Goal: Information Seeking & Learning: Learn about a topic

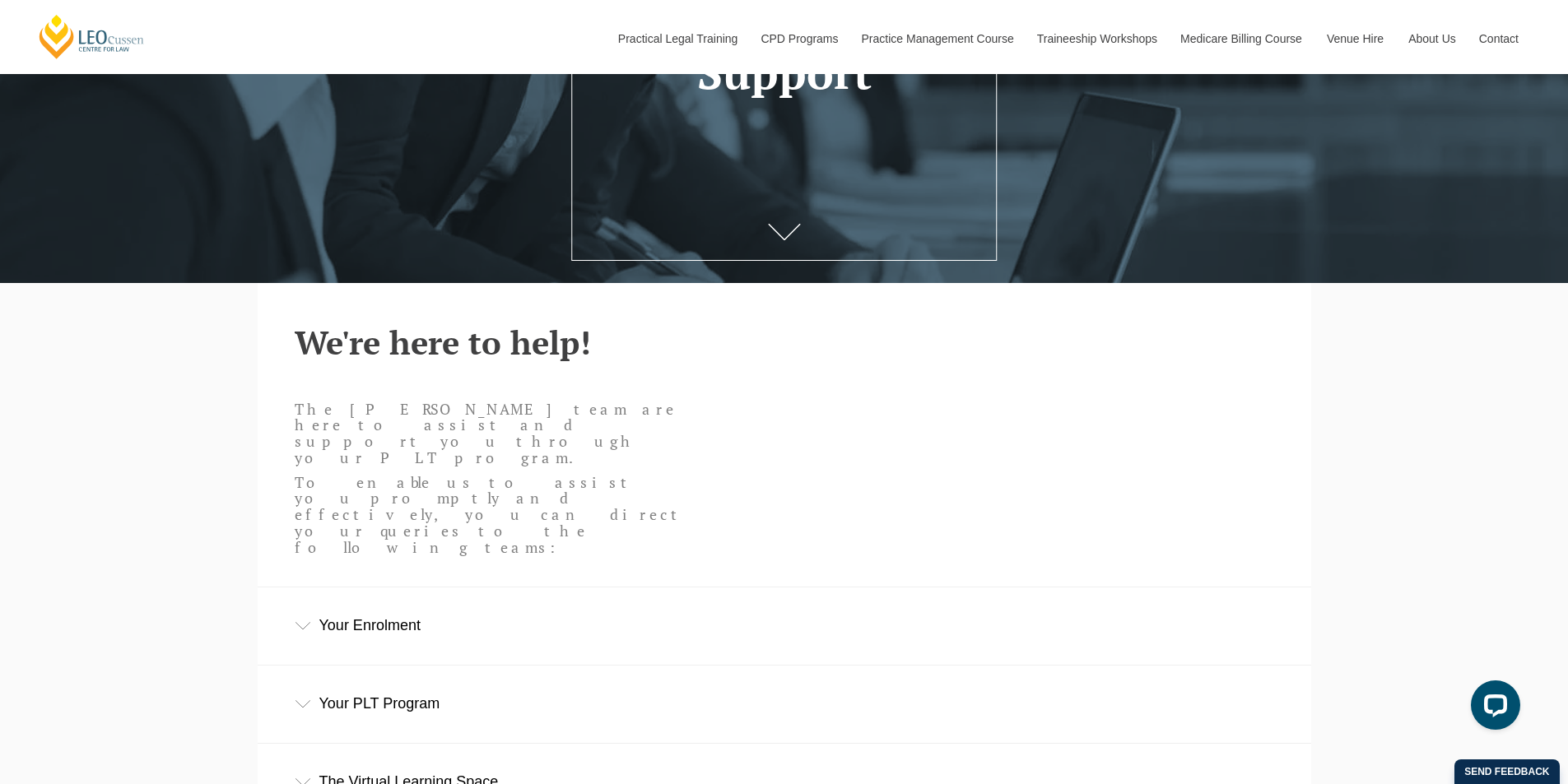
scroll to position [329, 0]
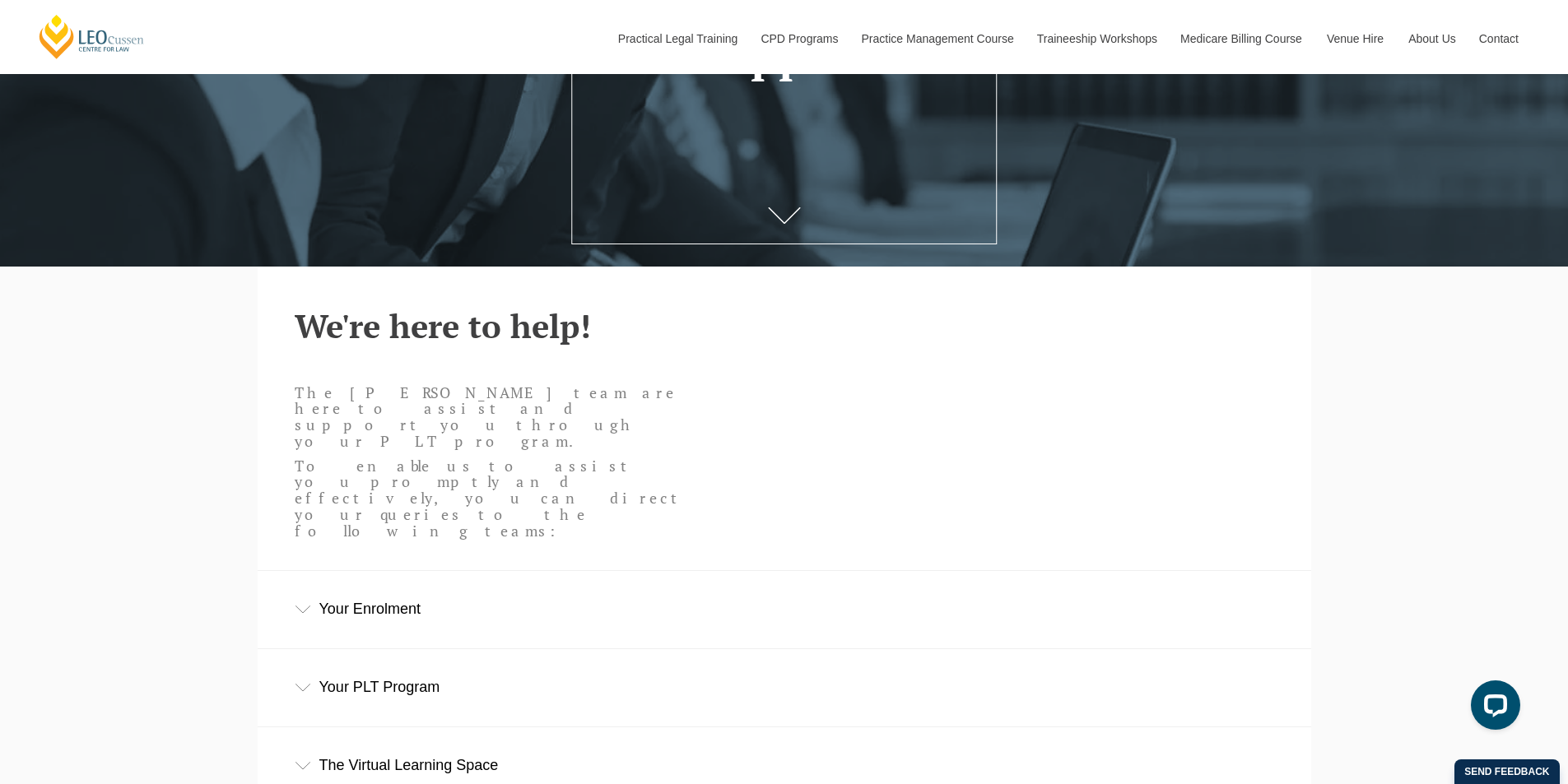
click at [525, 571] on div "Your Enrolment" at bounding box center [784, 609] width 1054 height 77
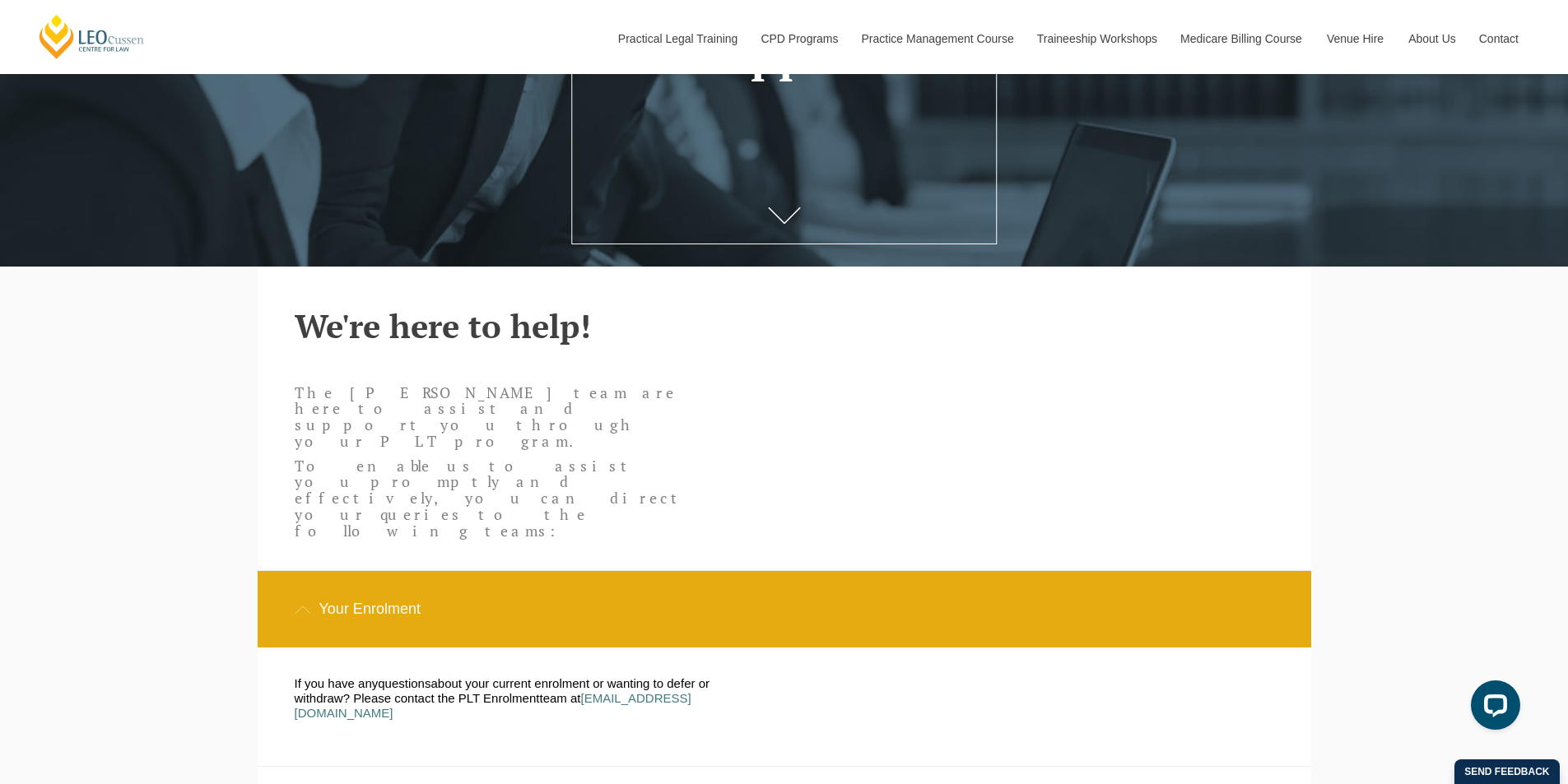
drag, startPoint x: 642, startPoint y: 621, endPoint x: 660, endPoint y: 648, distance: 32.4
click at [660, 648] on div "If you have any question s about your current enrolment or wanting to defer or …" at bounding box center [772, 706] width 979 height 118
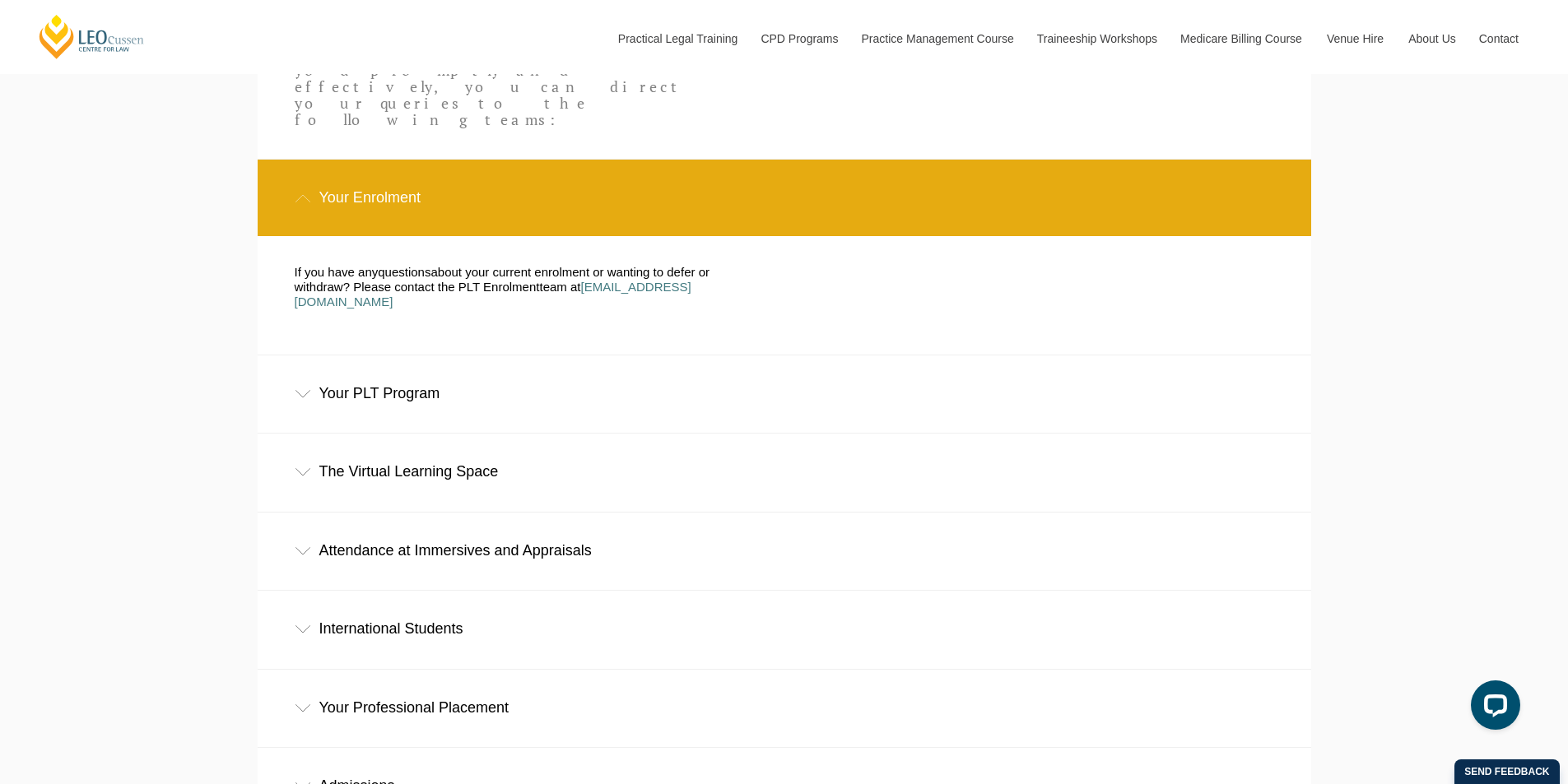
scroll to position [823, 0]
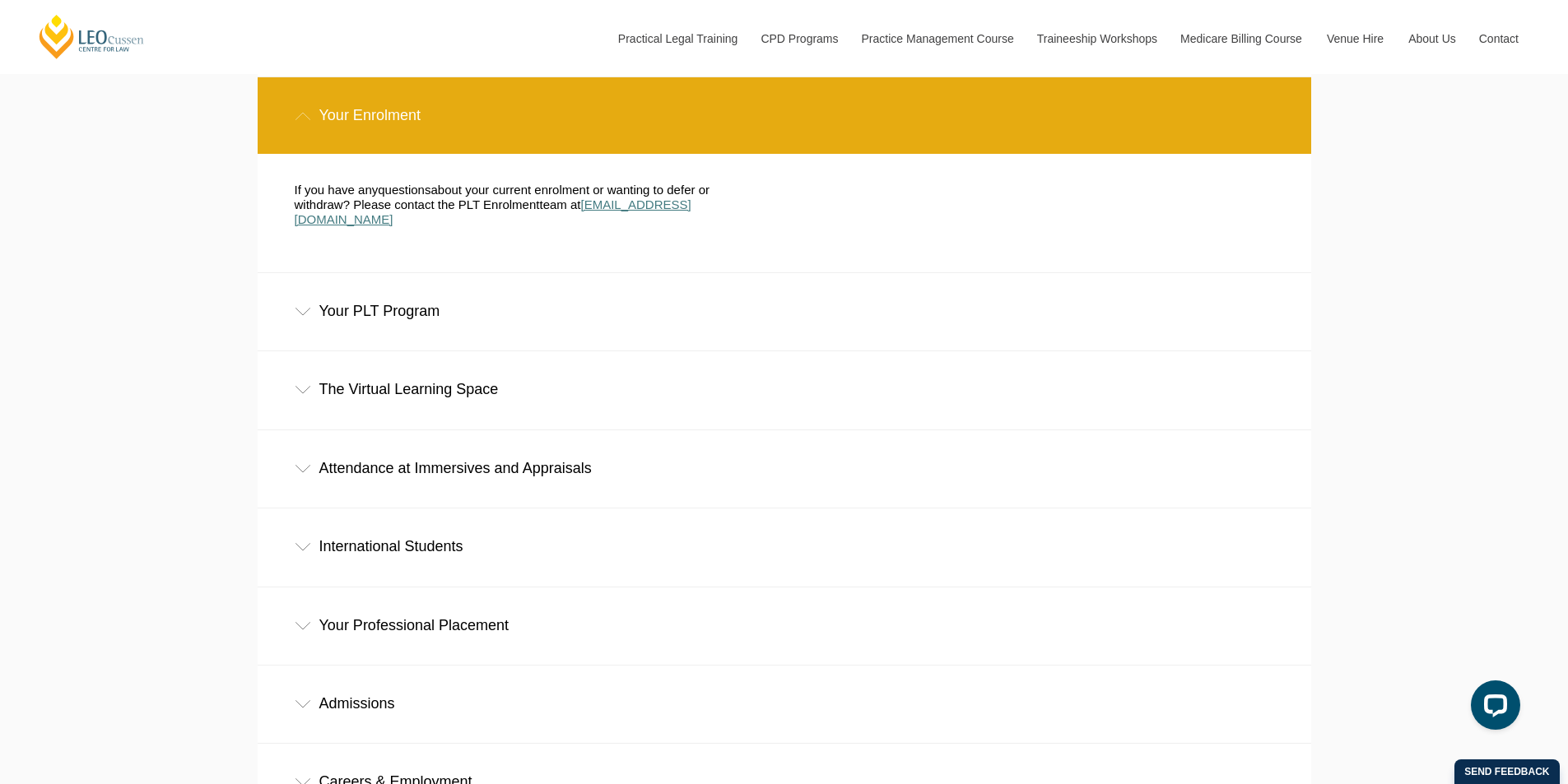
drag, startPoint x: 673, startPoint y: 136, endPoint x: 662, endPoint y: 130, distance: 12.5
click at [662, 197] on span "enrolment@leocussen.edu.au" at bounding box center [493, 211] width 397 height 29
drag, startPoint x: 752, startPoint y: 126, endPoint x: 589, endPoint y: 132, distance: 163.1
click at [589, 183] on p "If you have any question s about your current enrolment or wanting to defer or …" at bounding box center [527, 205] width 465 height 45
click at [768, 183] on div "If you have any question s about your current enrolment or wanting to defer or …" at bounding box center [527, 213] width 490 height 61
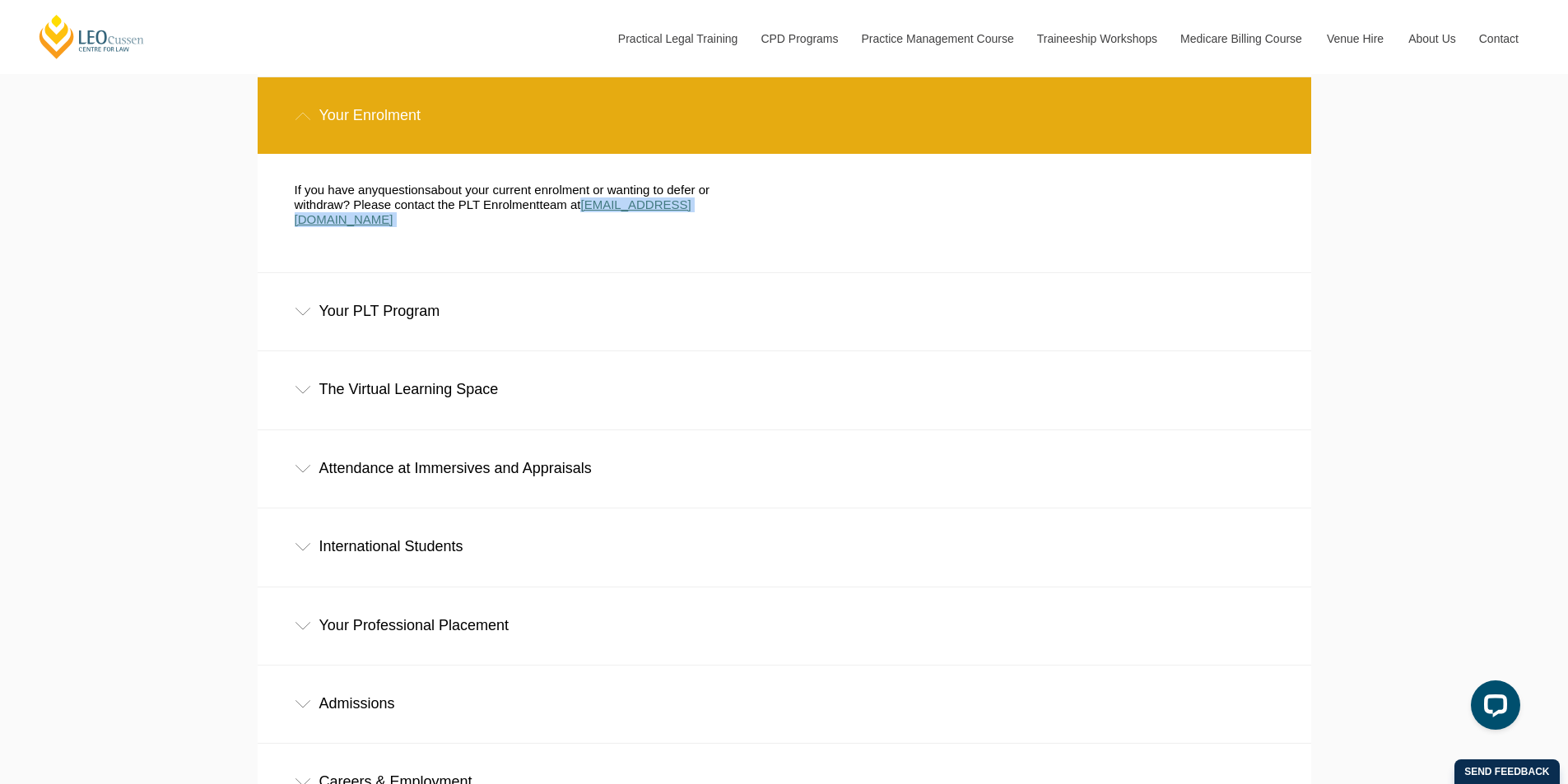
drag, startPoint x: 751, startPoint y: 128, endPoint x: 586, endPoint y: 132, distance: 165.0
click at [586, 183] on p "If you have any question s about your current enrolment or wanting to defer or …" at bounding box center [527, 205] width 465 height 45
copy p "enrolment@leocussen.edu.au"
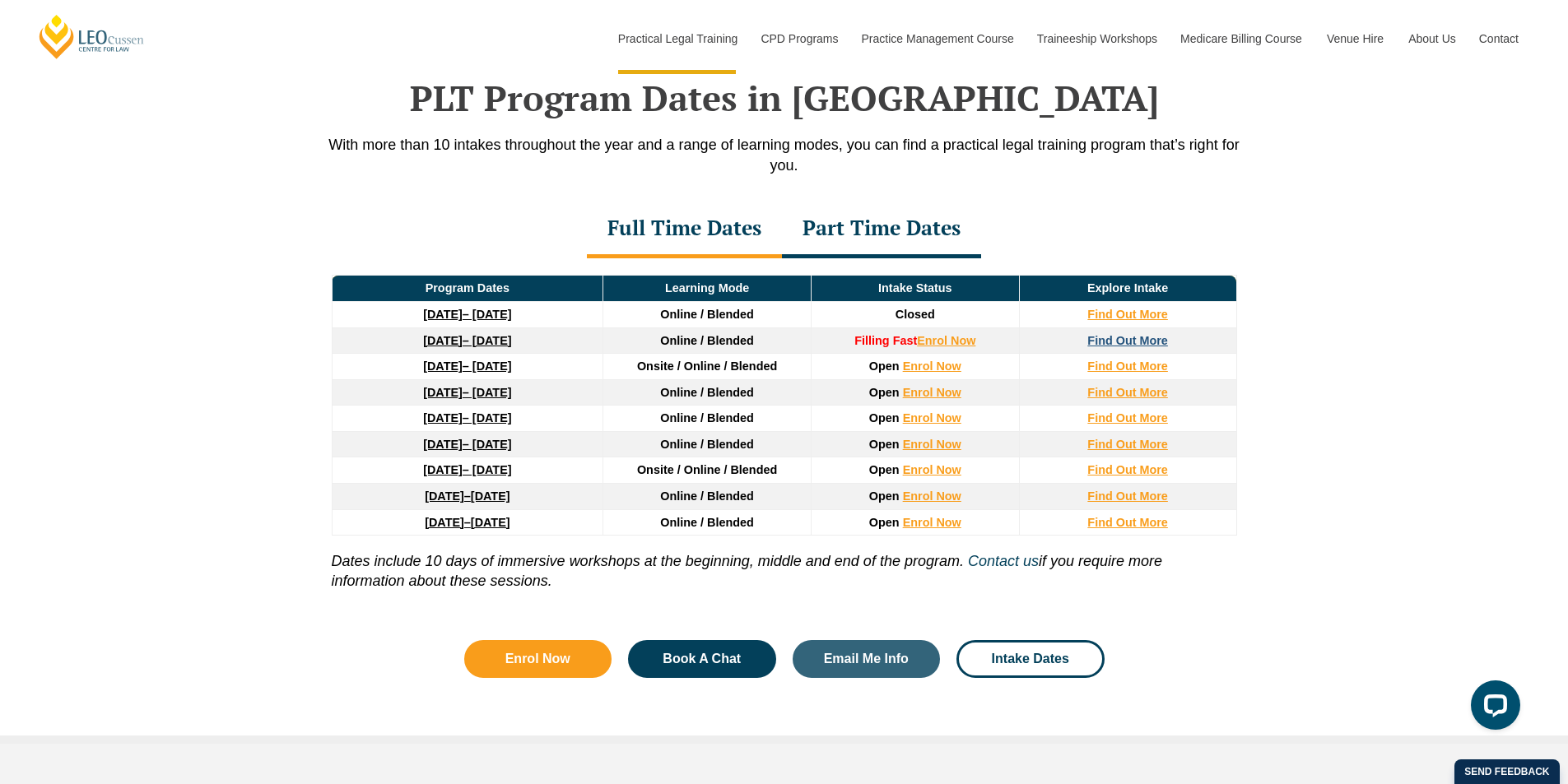
click at [1111, 347] on strong "Find Out More" at bounding box center [1128, 340] width 81 height 13
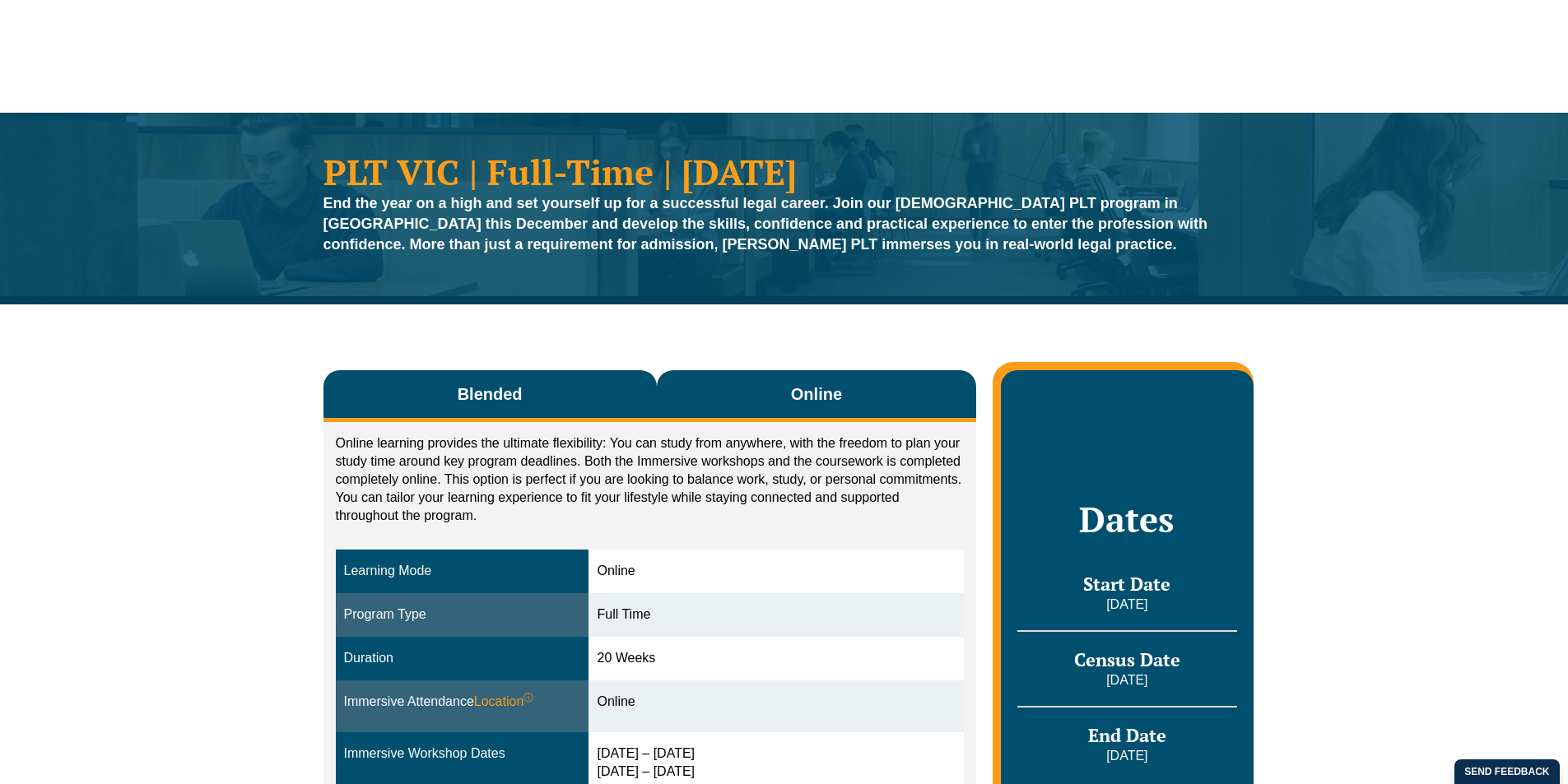
click at [579, 390] on button "Blended" at bounding box center [489, 396] width 333 height 52
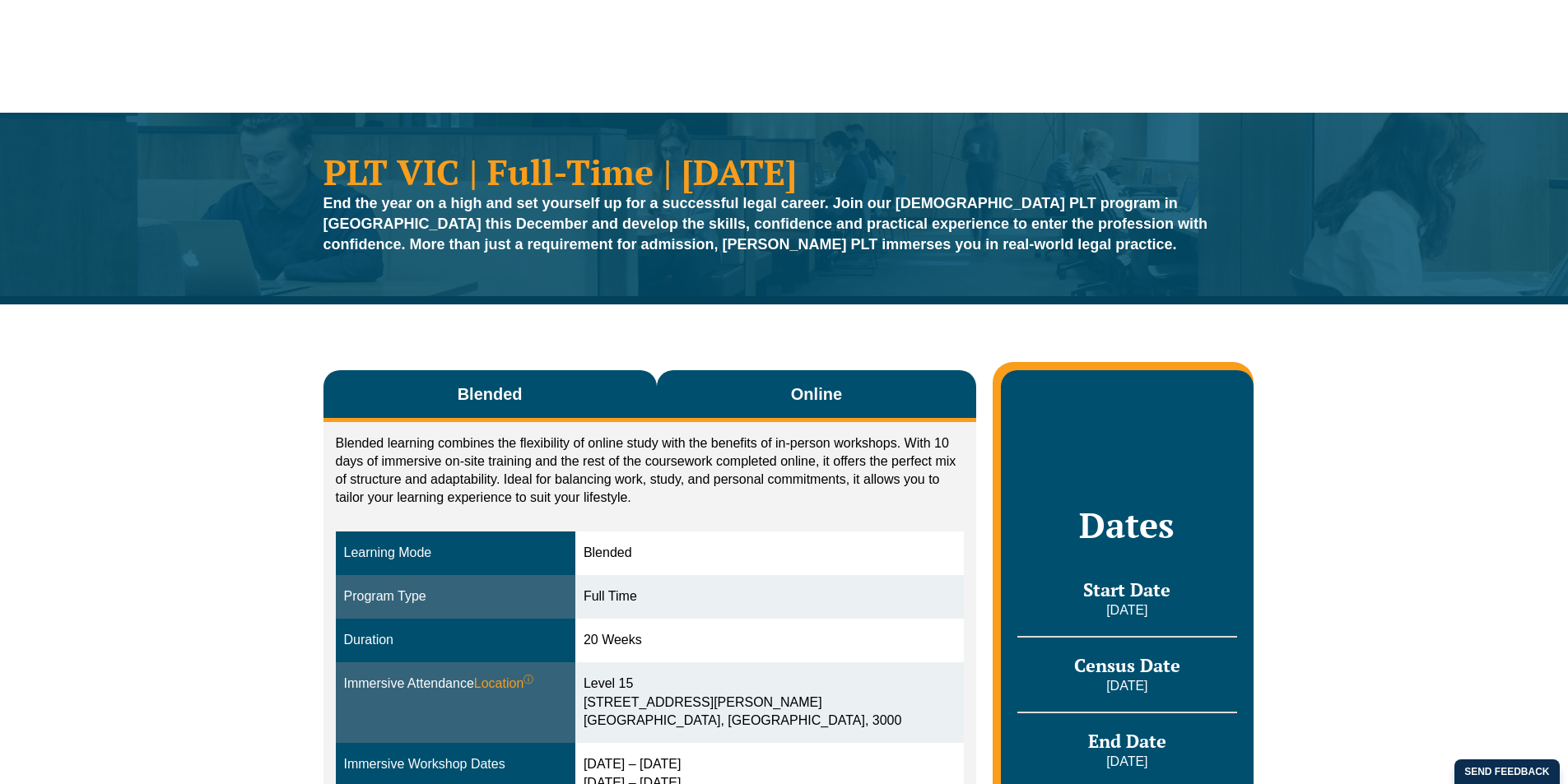
click at [770, 383] on button "Online" at bounding box center [817, 396] width 320 height 52
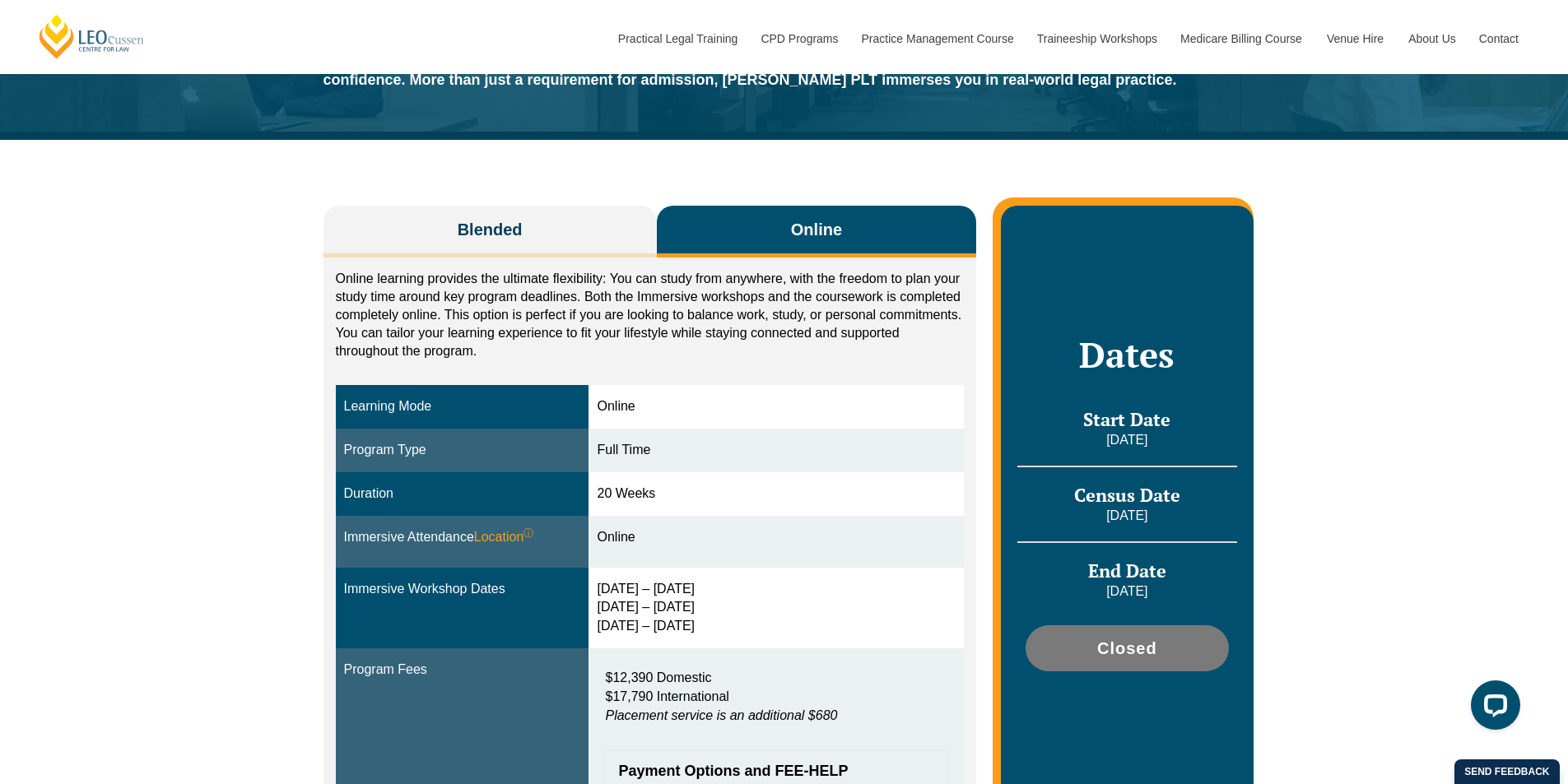
click at [583, 267] on div "Online learning provides the ultimate flexibility: You can study from anywhere,…" at bounding box center [650, 540] width 654 height 566
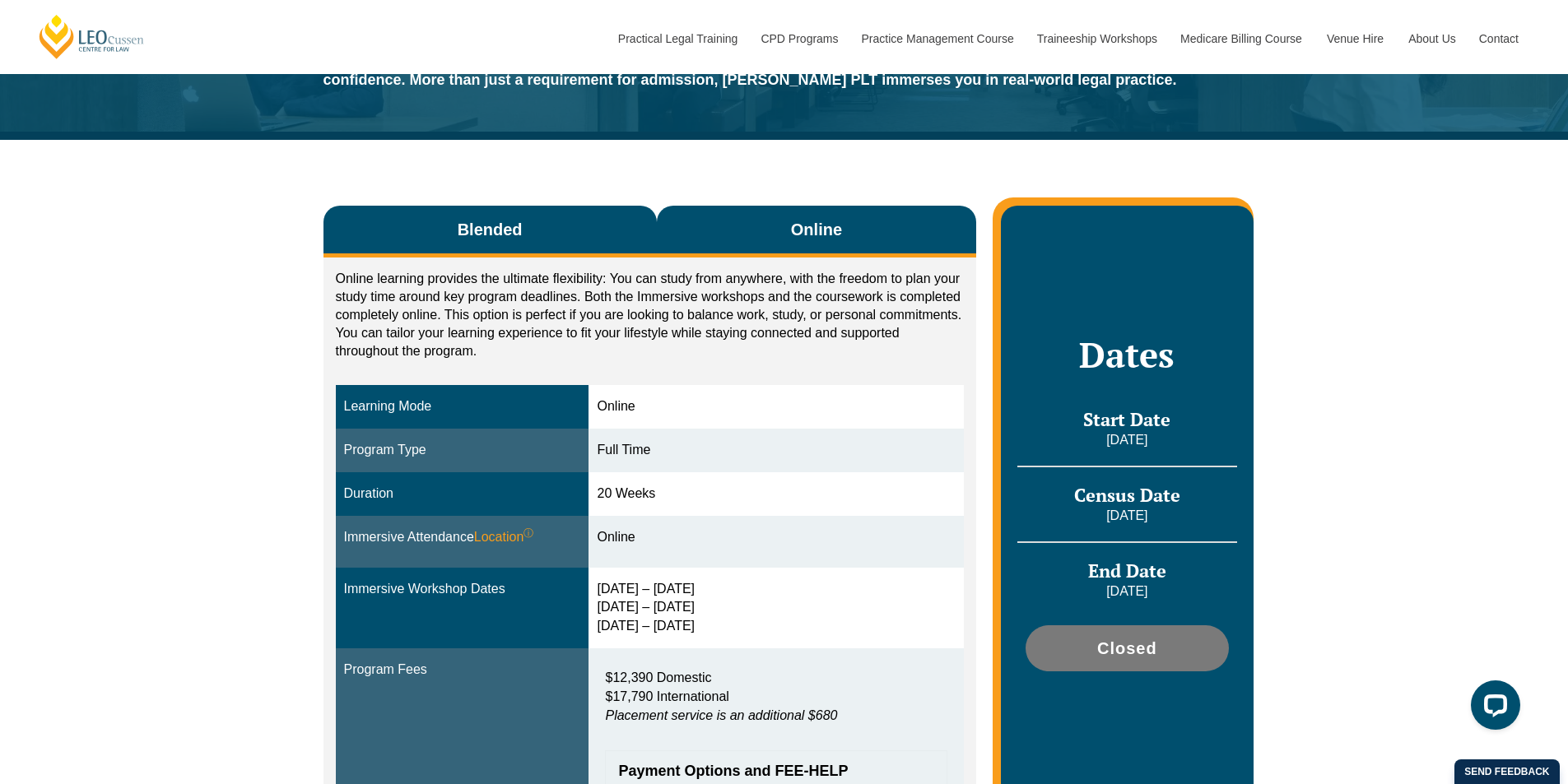
click at [573, 230] on button "Blended" at bounding box center [489, 231] width 333 height 52
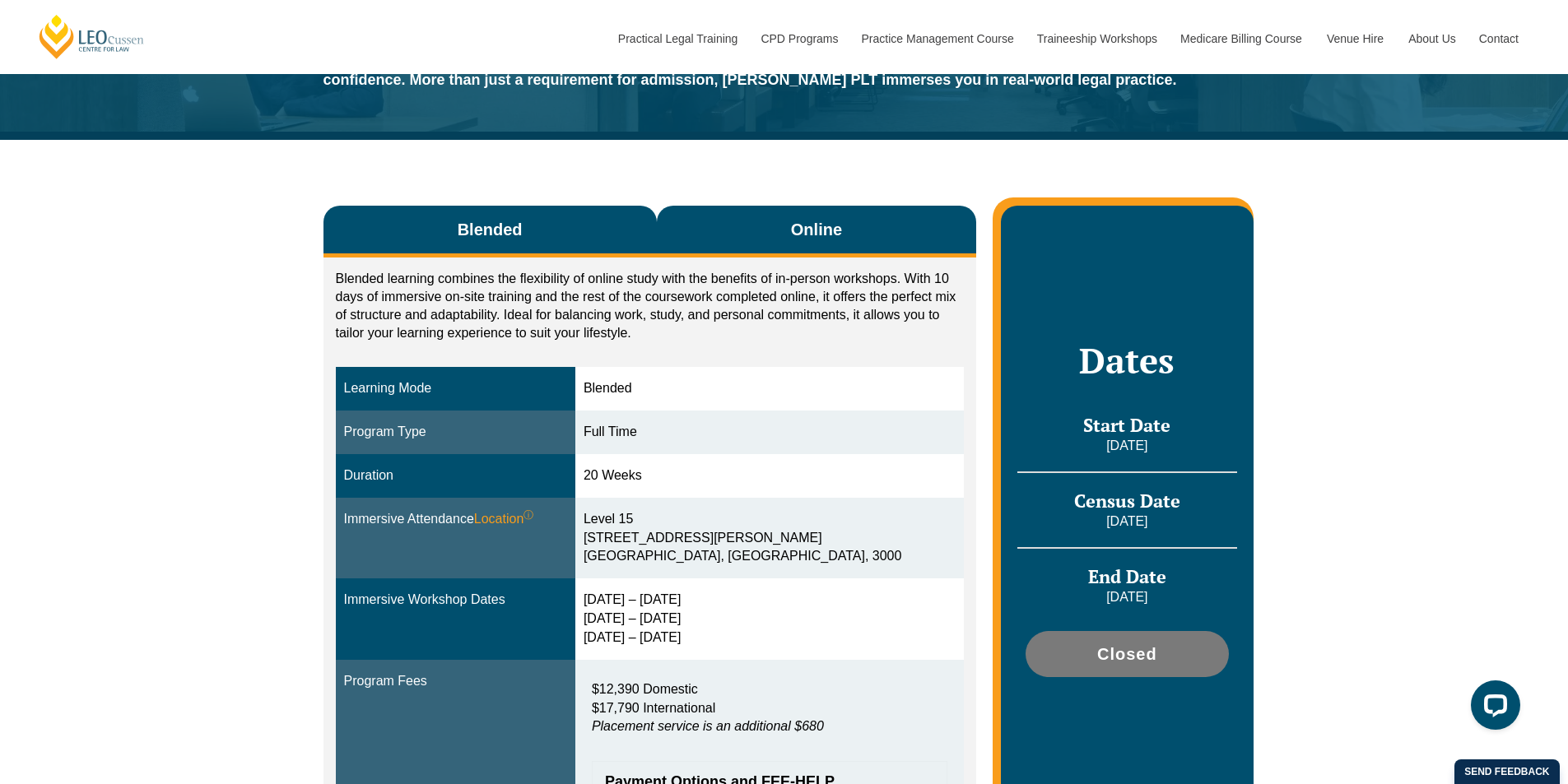
click at [733, 243] on button "Online" at bounding box center [817, 231] width 320 height 52
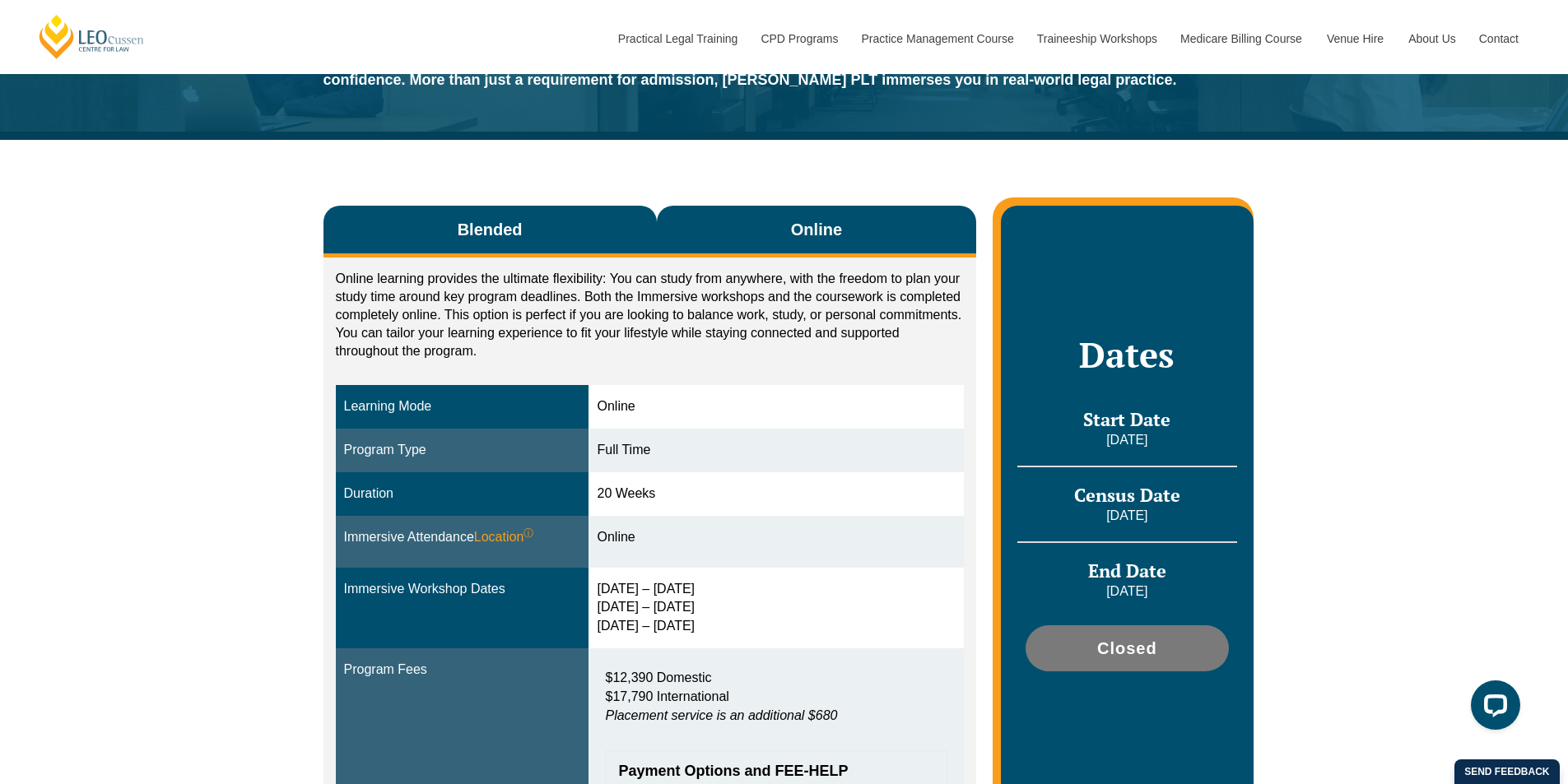
click at [570, 242] on button "Blended" at bounding box center [489, 231] width 333 height 52
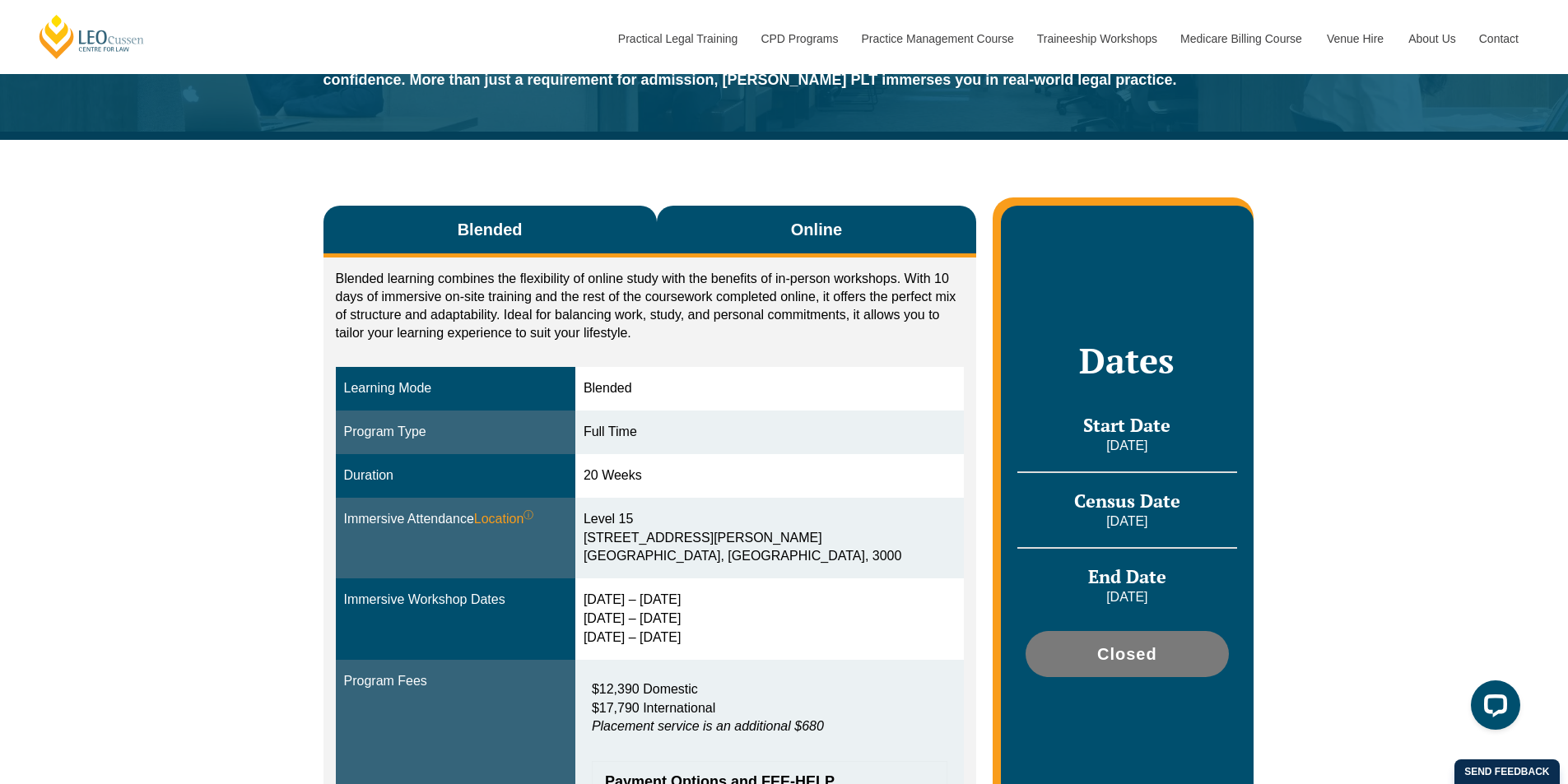
click at [797, 240] on span "Online" at bounding box center [817, 230] width 51 height 23
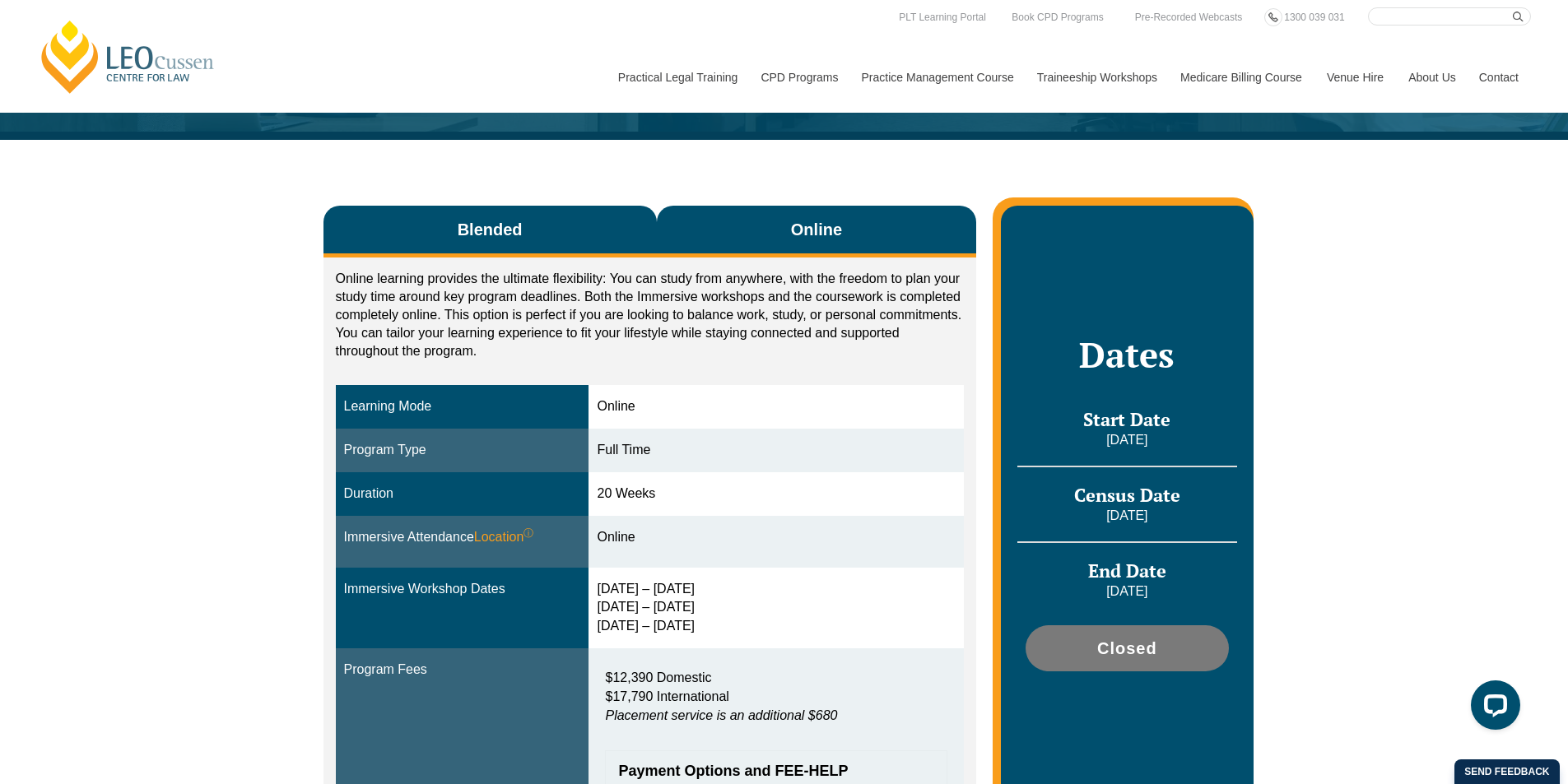
click at [608, 214] on button "Blended" at bounding box center [489, 231] width 333 height 52
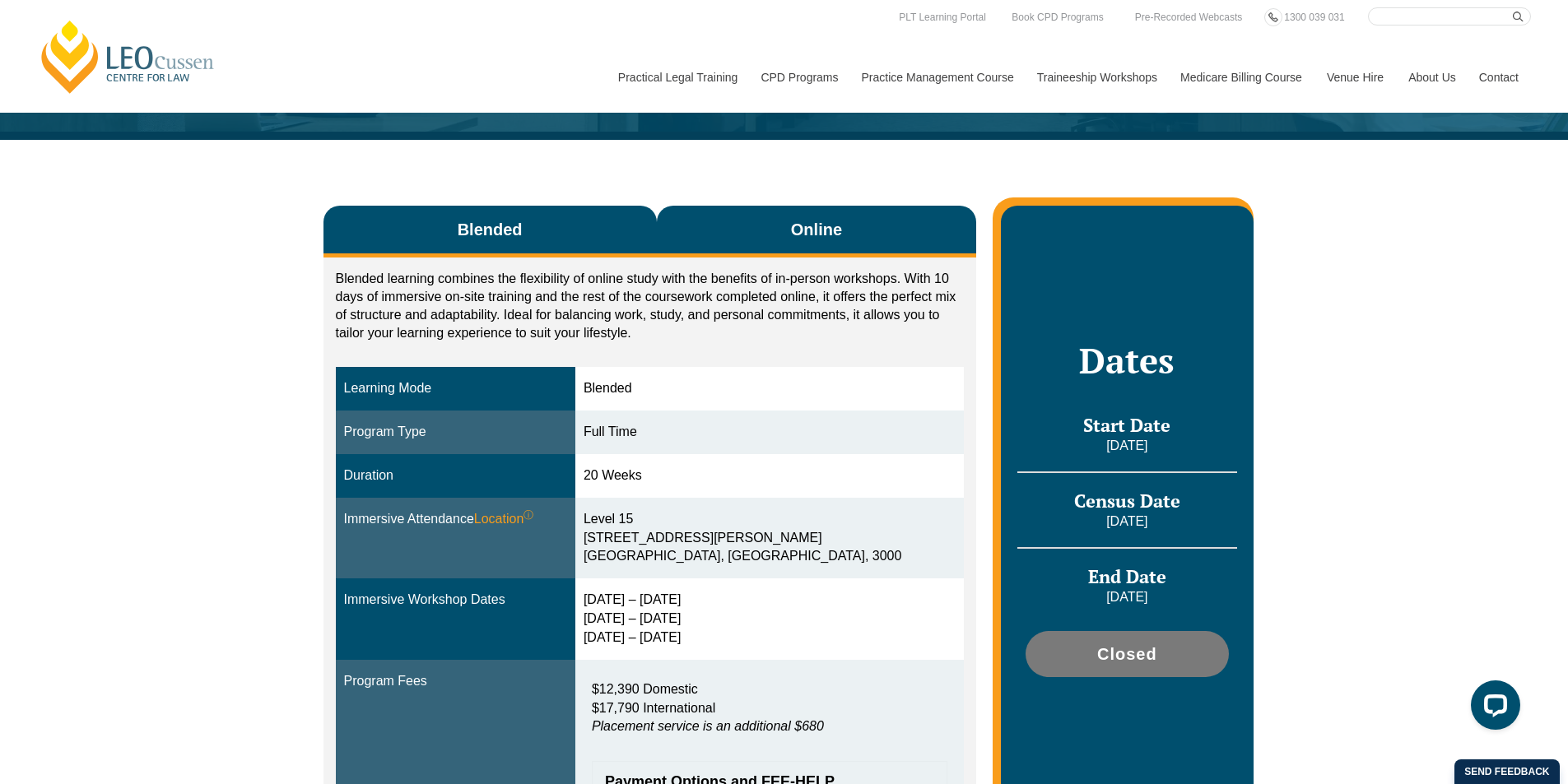
click at [730, 221] on button "Online" at bounding box center [817, 231] width 320 height 52
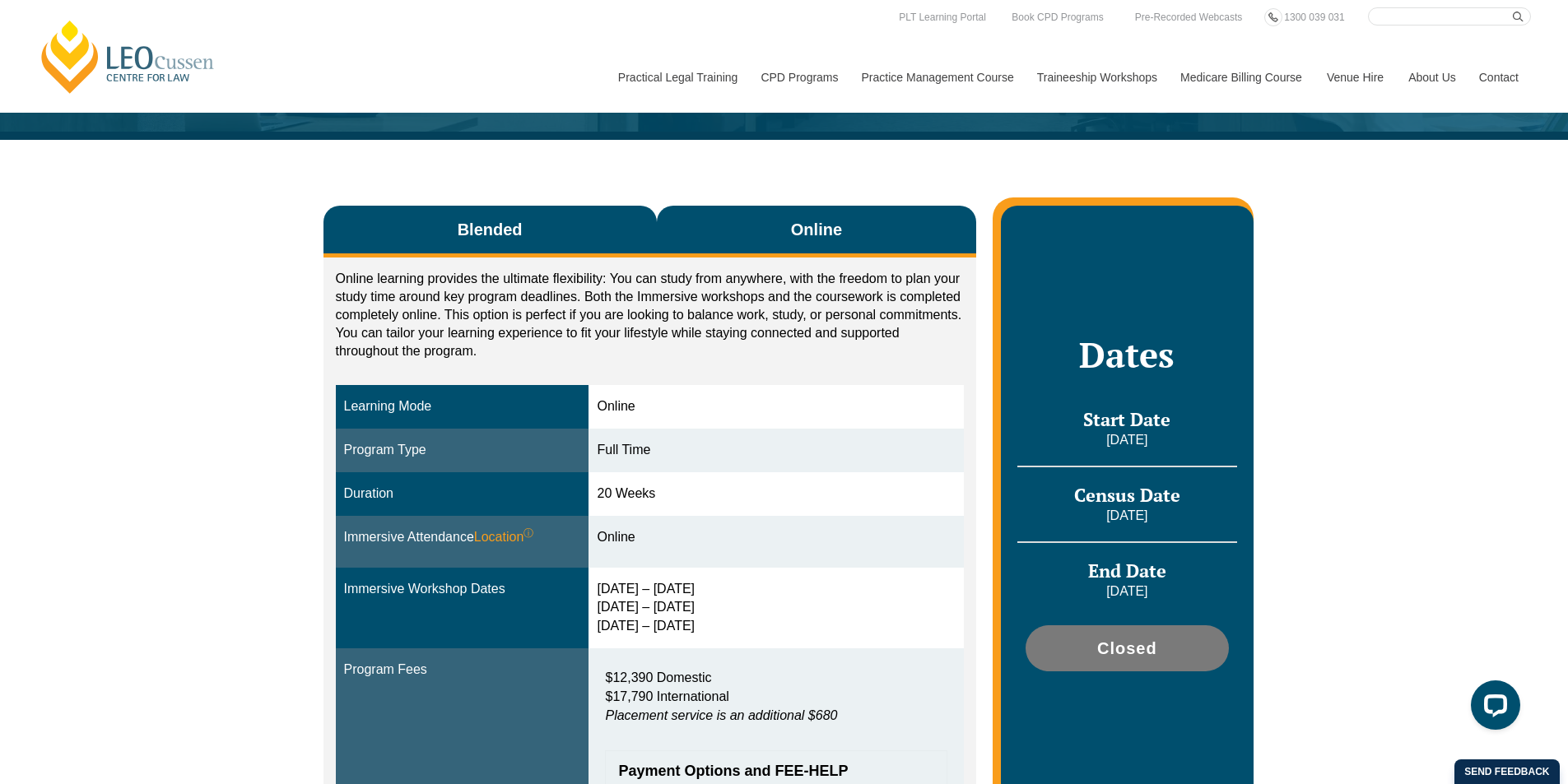
click at [606, 236] on button "Blended" at bounding box center [489, 231] width 333 height 52
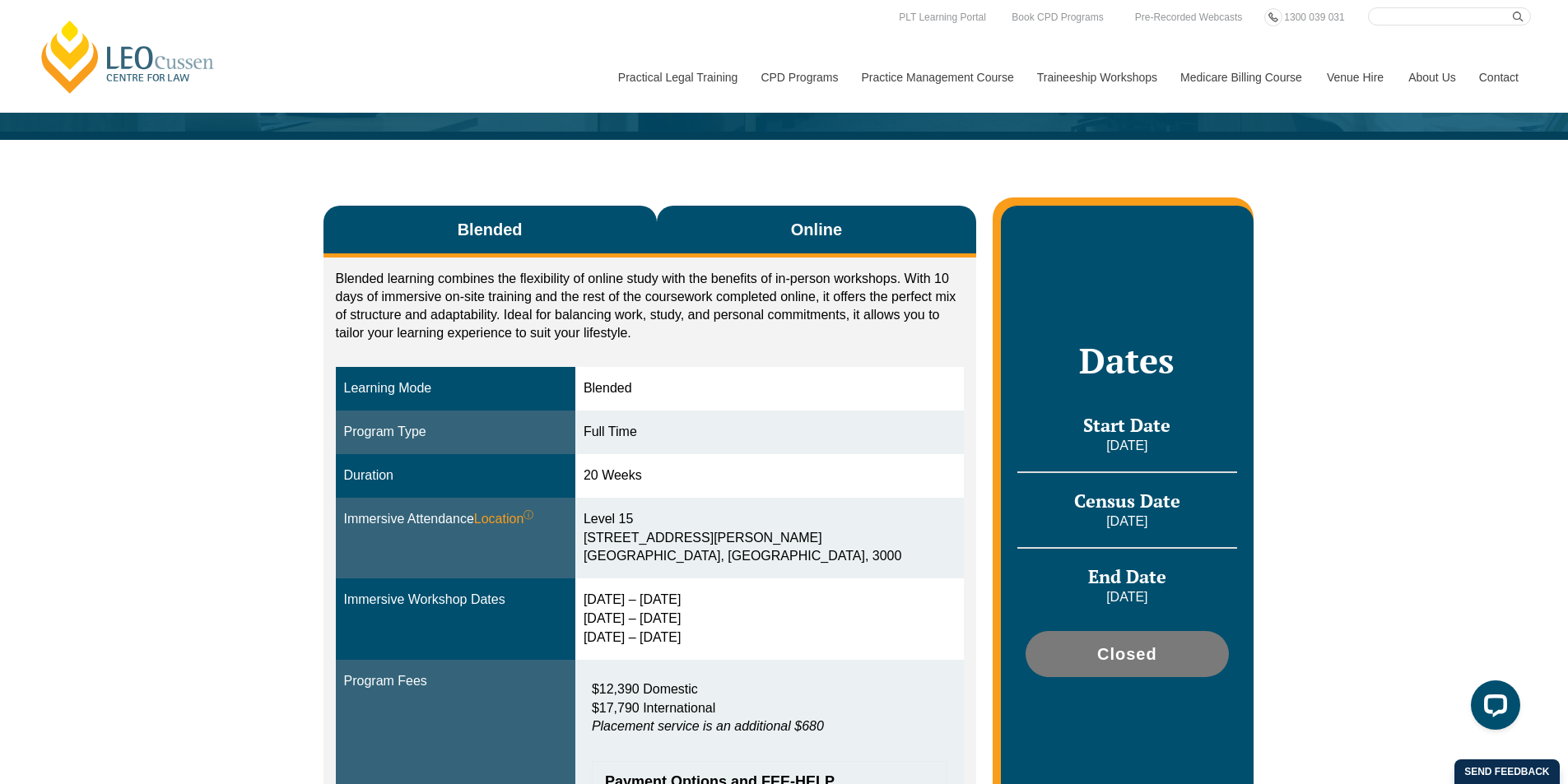
click at [737, 226] on button "Online" at bounding box center [817, 231] width 320 height 52
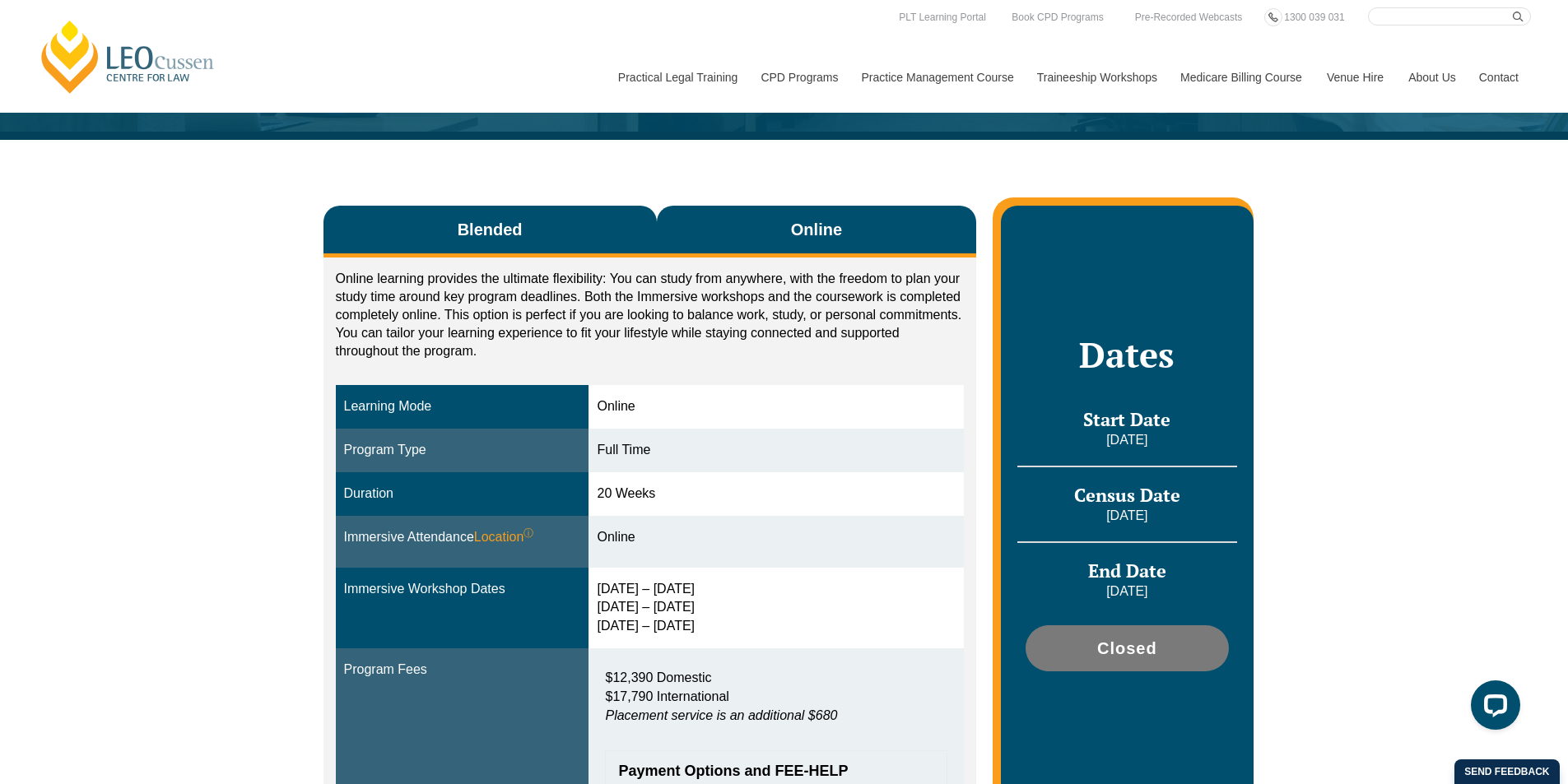
click at [589, 221] on button "Blended" at bounding box center [489, 231] width 333 height 52
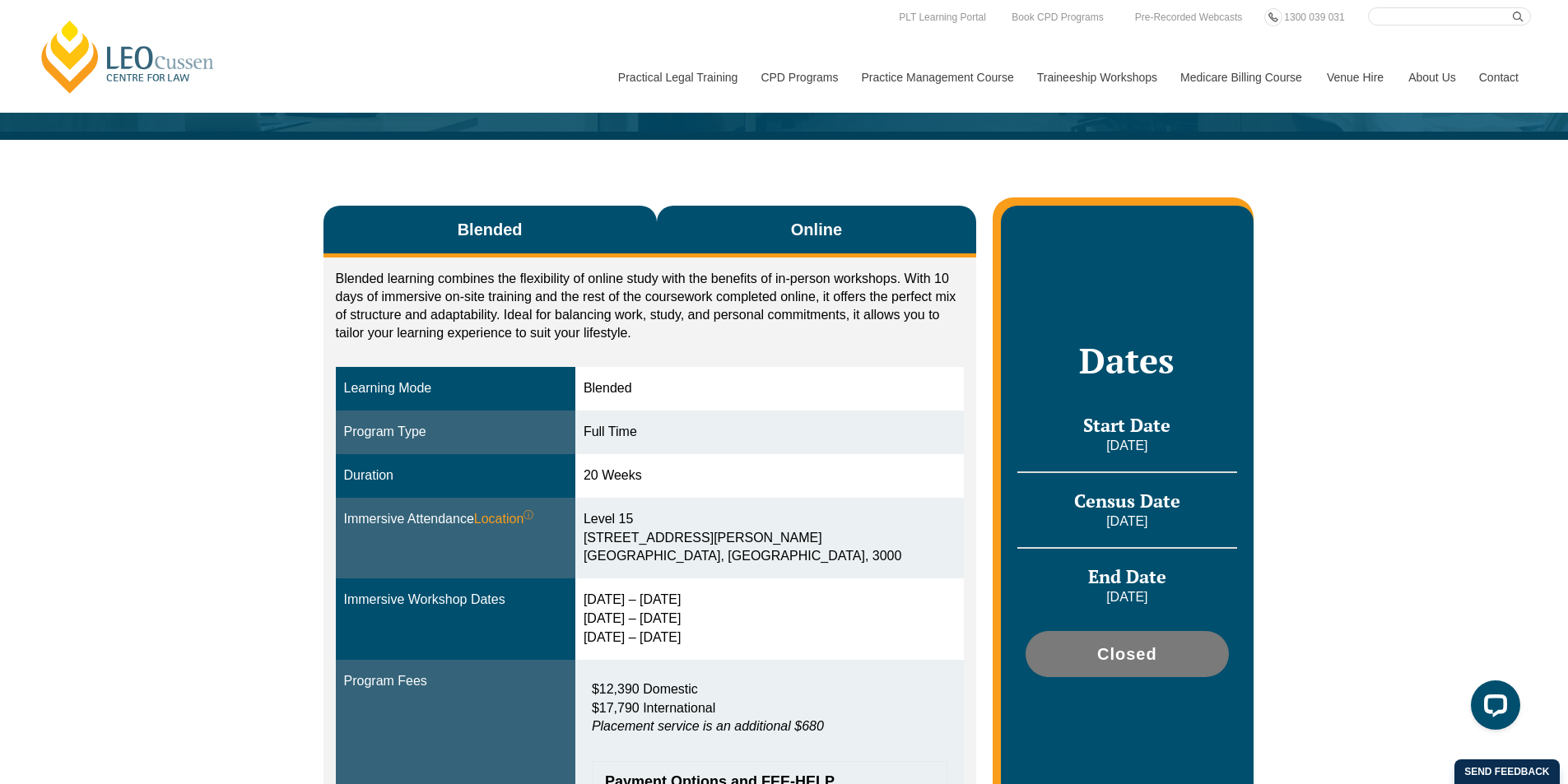
click at [779, 230] on button "Online" at bounding box center [817, 231] width 320 height 52
